Goal: Information Seeking & Learning: Learn about a topic

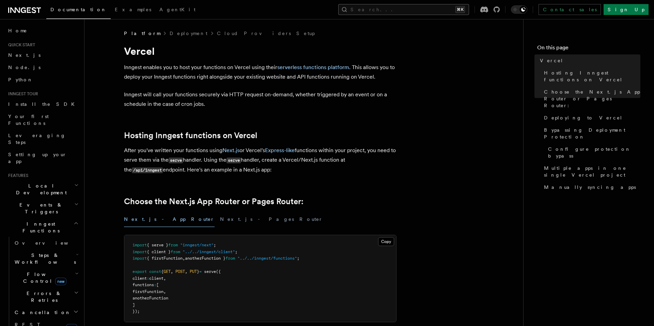
click at [437, 13] on button "Search... ⌘K" at bounding box center [403, 9] width 131 height 11
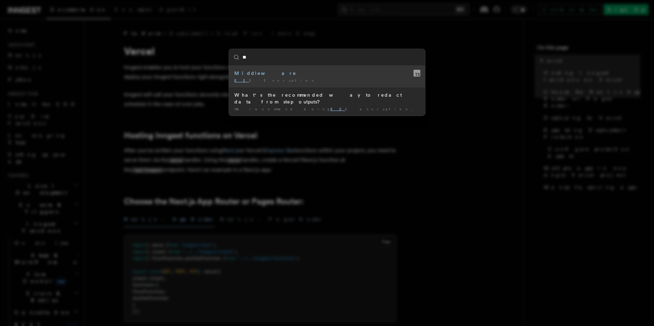
type input "***"
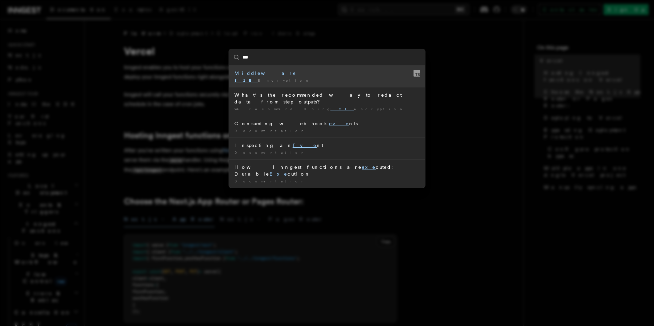
click at [307, 83] on li "Middleware E2E Encryption" at bounding box center [327, 76] width 196 height 21
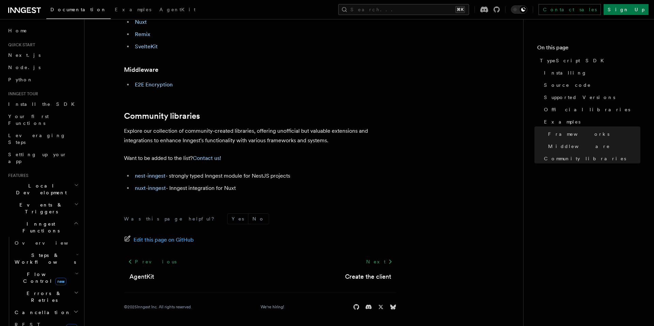
scroll to position [418, 0]
click at [180, 81] on li "E2E Encryption" at bounding box center [265, 84] width 264 height 10
click at [163, 85] on link "E2E Encryption" at bounding box center [154, 84] width 38 height 6
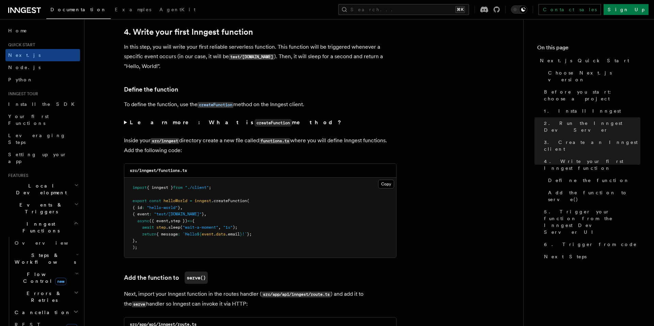
scroll to position [1102, 0]
